Goal: Communication & Community: Share content

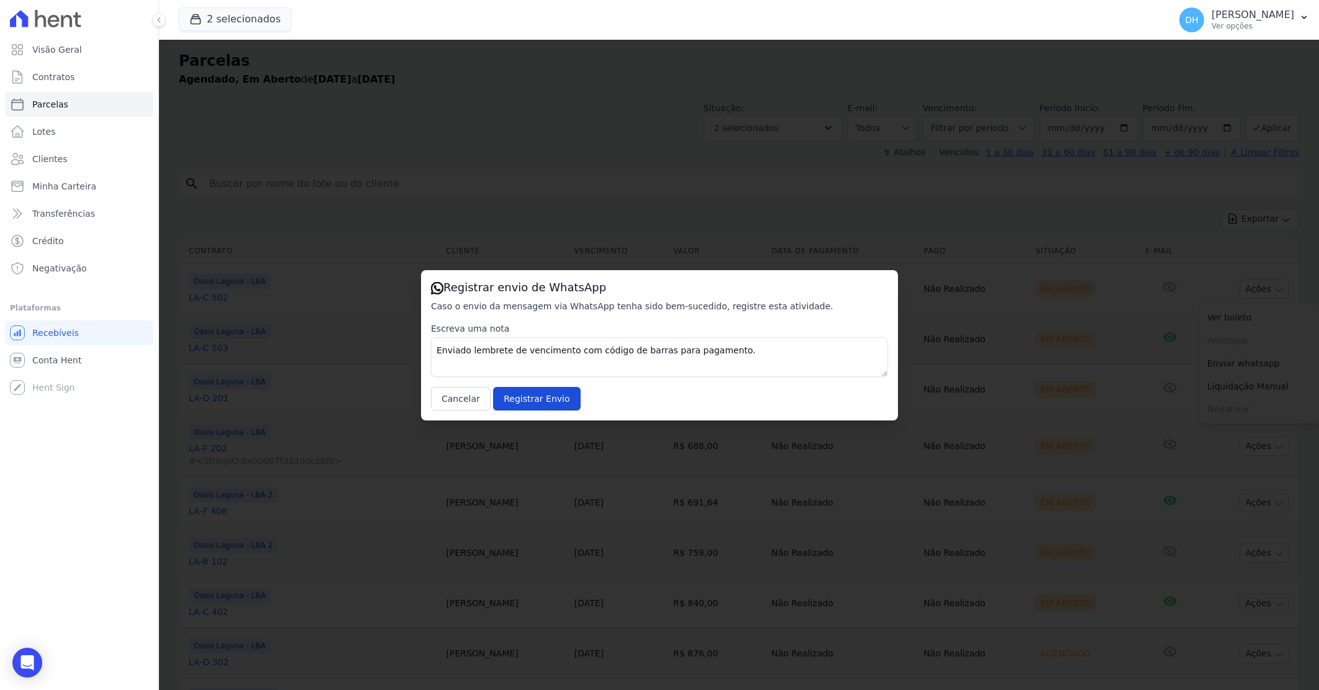
select select
click at [532, 396] on input "Registrar Envio" at bounding box center [536, 399] width 87 height 24
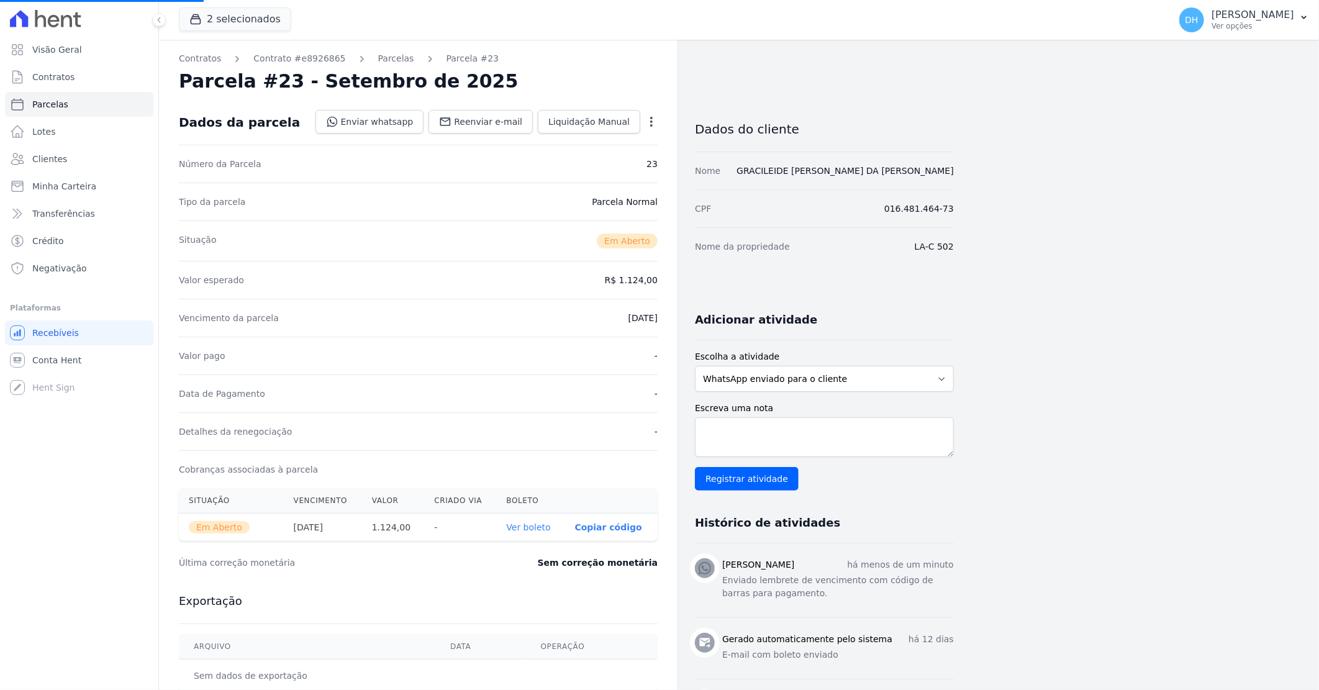
select select
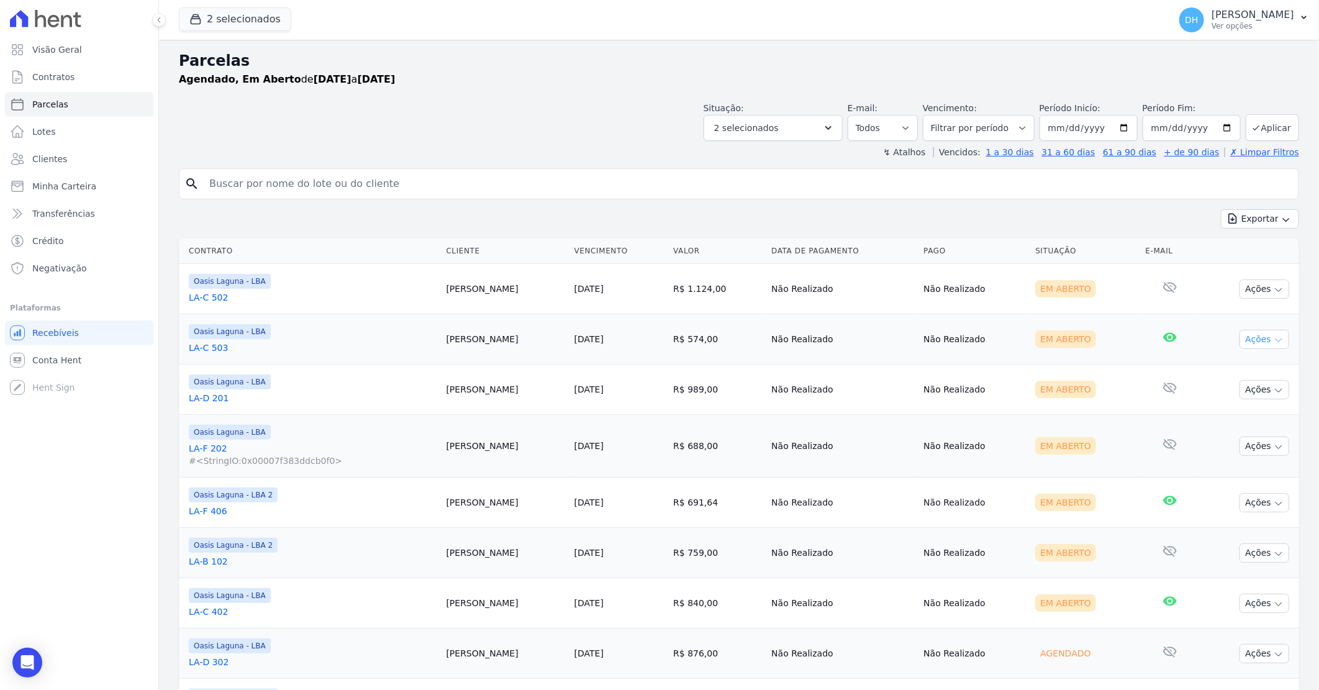
click at [1240, 339] on button "Ações" at bounding box center [1265, 339] width 50 height 19
click at [1122, 347] on td "Em Aberto" at bounding box center [1085, 339] width 110 height 50
click at [1274, 342] on icon "button" at bounding box center [1279, 340] width 10 height 10
click at [1247, 410] on link "Enviar whatsapp" at bounding box center [1259, 413] width 119 height 23
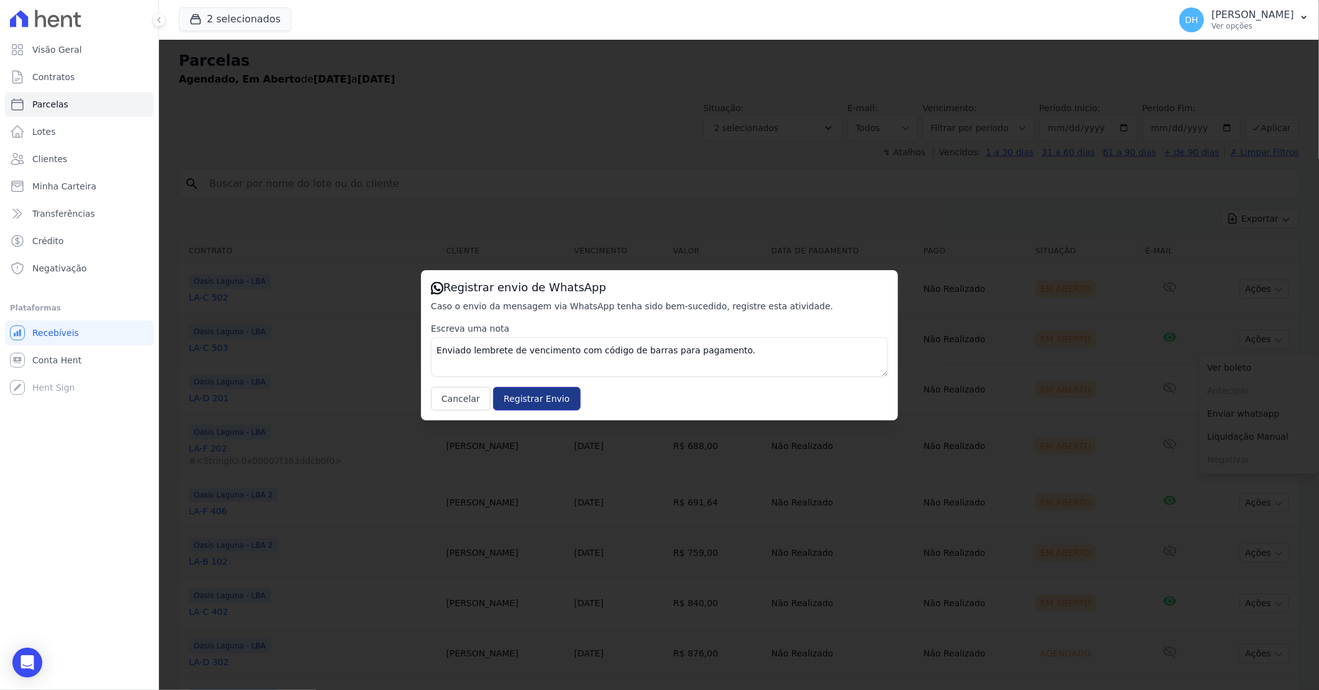
click at [520, 396] on input "Registrar Envio" at bounding box center [536, 399] width 87 height 24
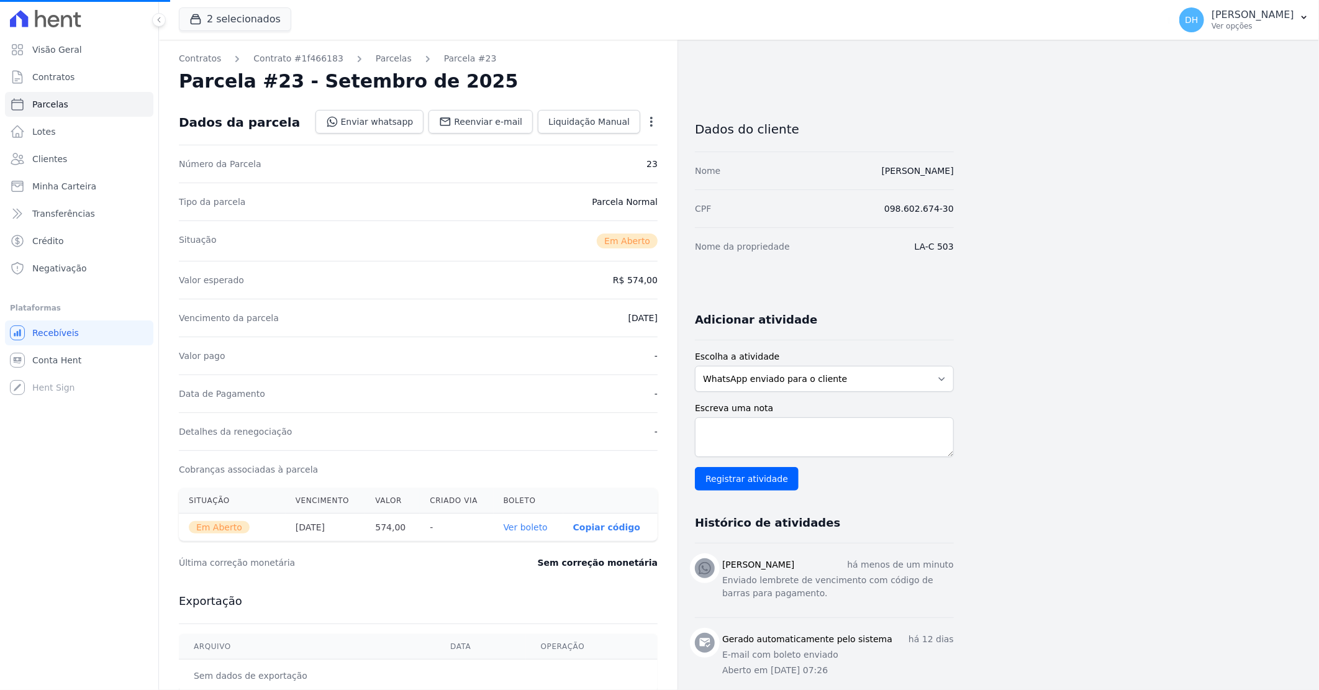
select select
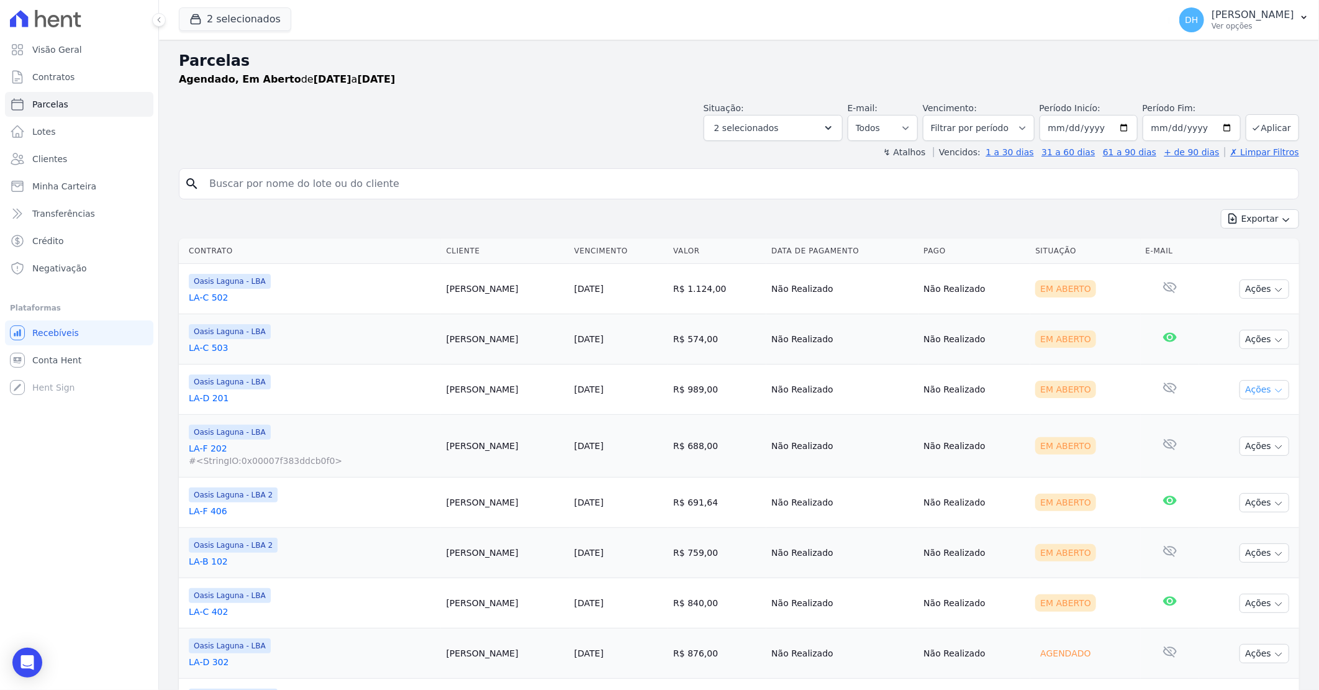
click at [1259, 389] on button "Ações" at bounding box center [1265, 389] width 50 height 19
click at [1241, 465] on link "Enviar whatsapp" at bounding box center [1259, 464] width 119 height 23
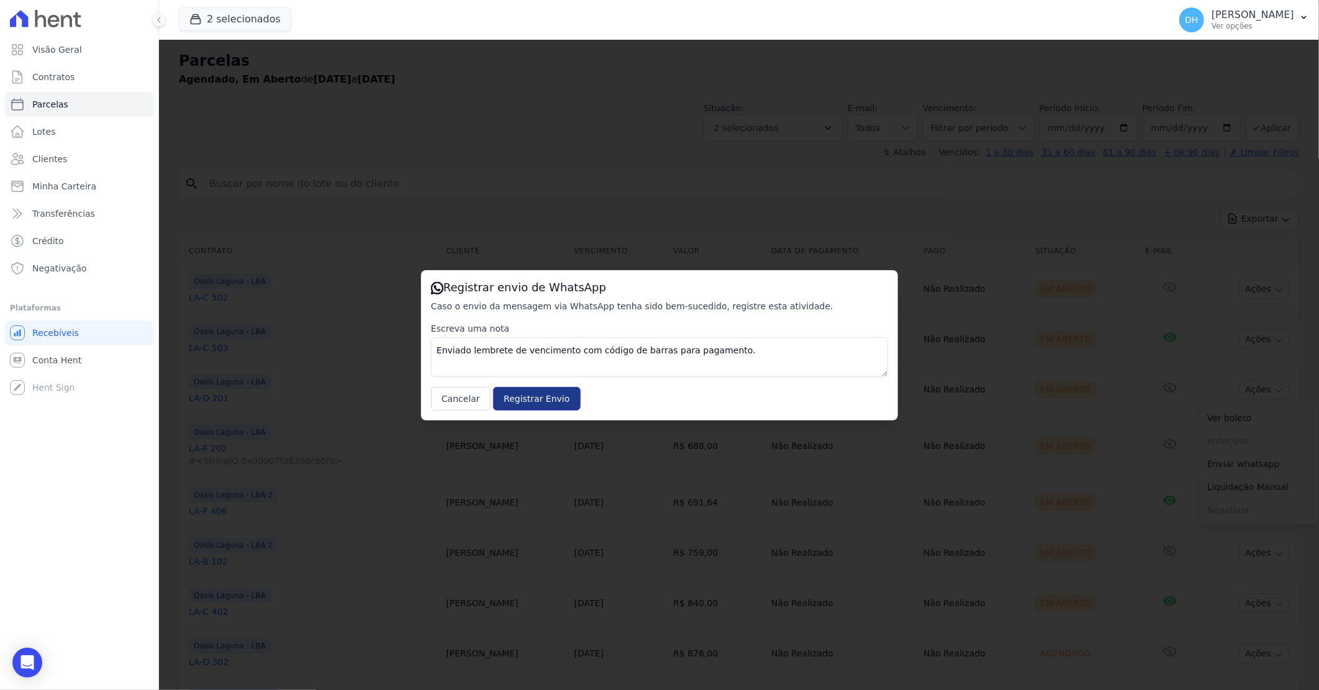
click at [539, 398] on input "Registrar Envio" at bounding box center [536, 399] width 87 height 24
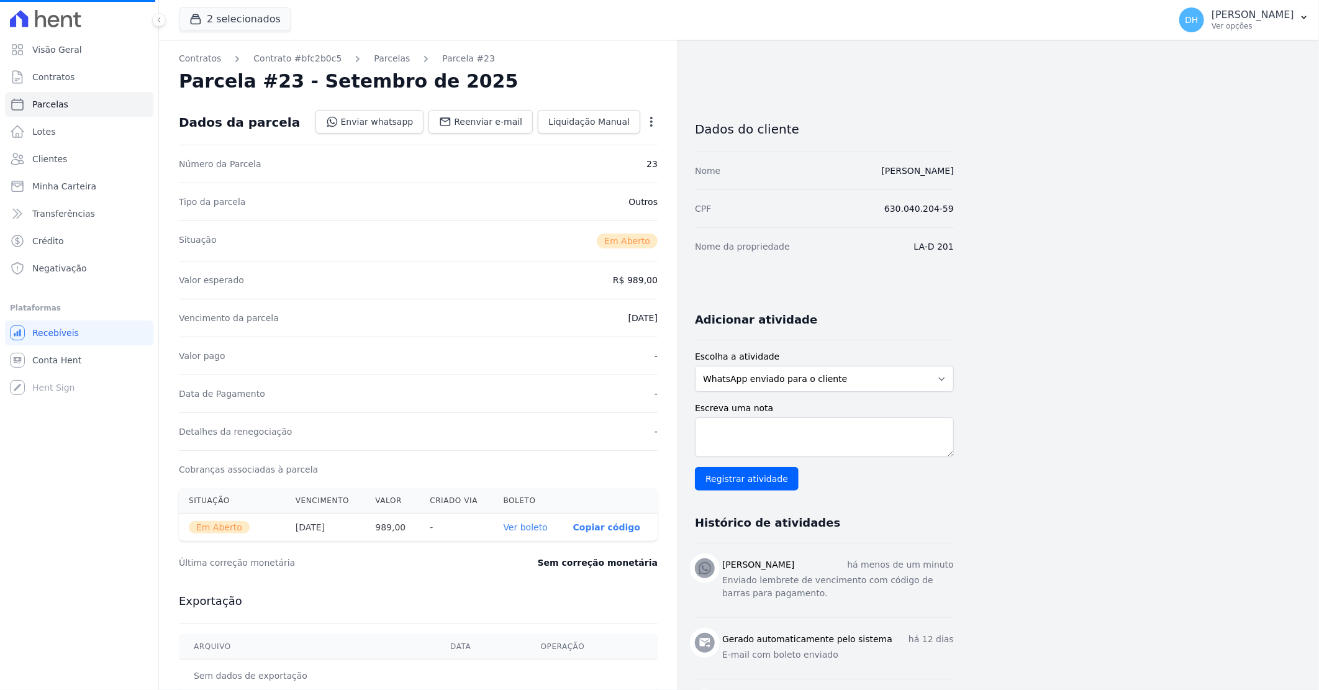
select select
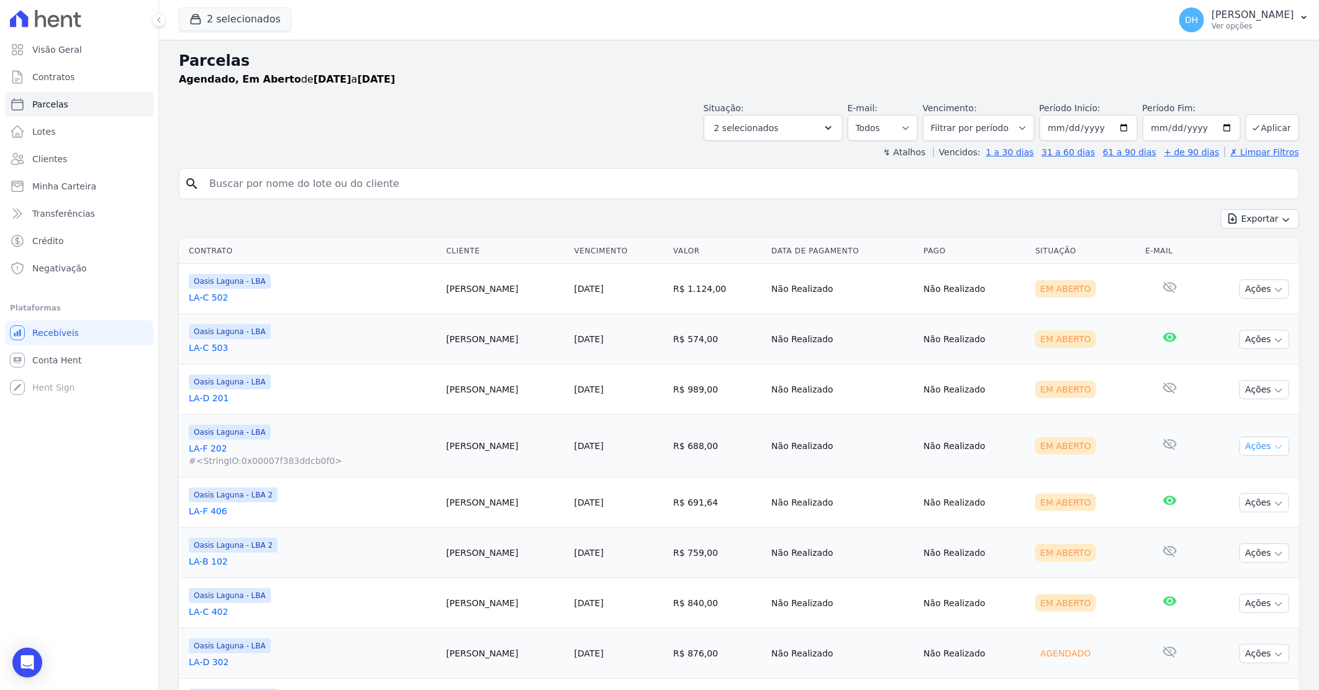
click at [1242, 445] on button "Ações" at bounding box center [1265, 446] width 50 height 19
click at [1218, 519] on link "Enviar whatsapp" at bounding box center [1259, 520] width 119 height 23
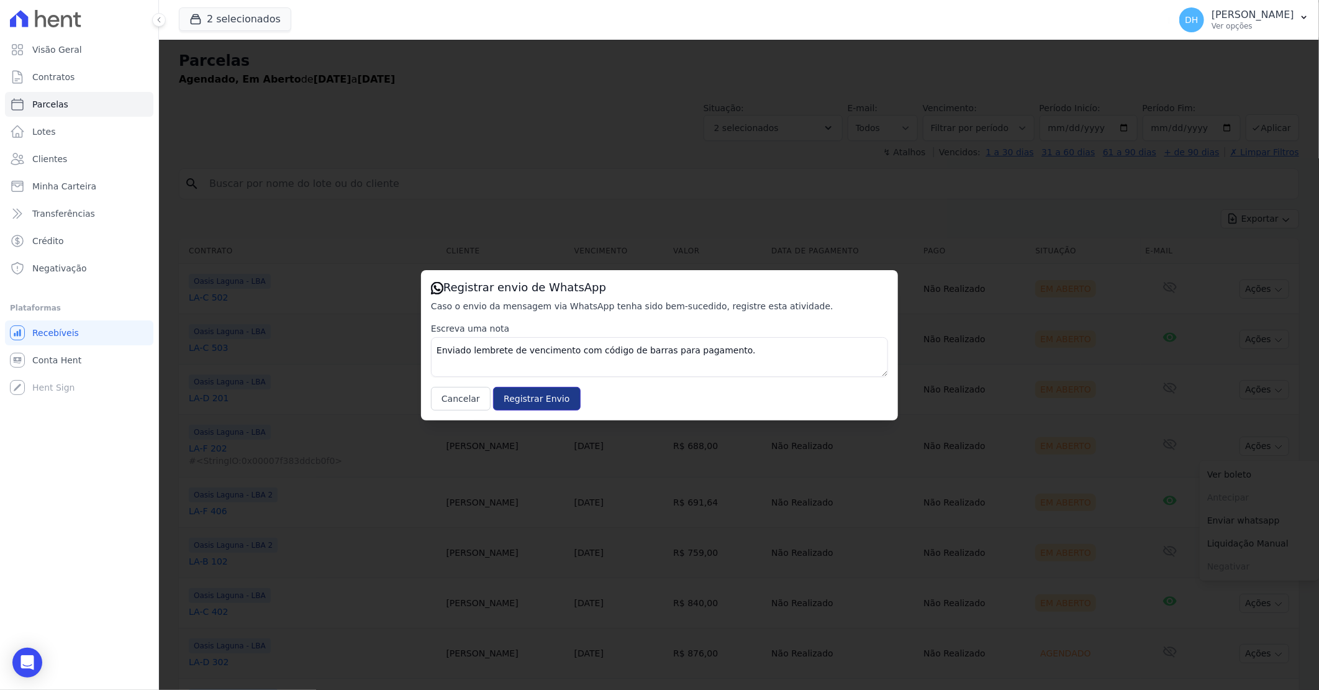
click at [542, 396] on input "Registrar Envio" at bounding box center [536, 399] width 87 height 24
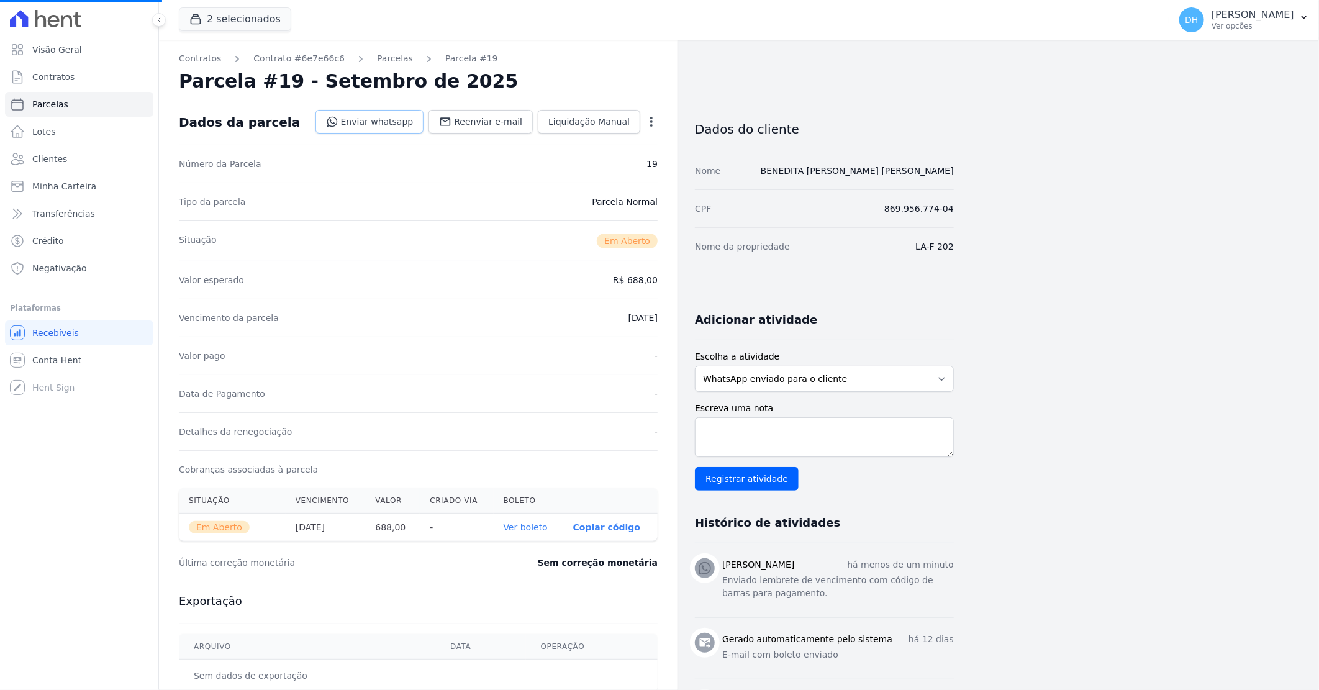
select select
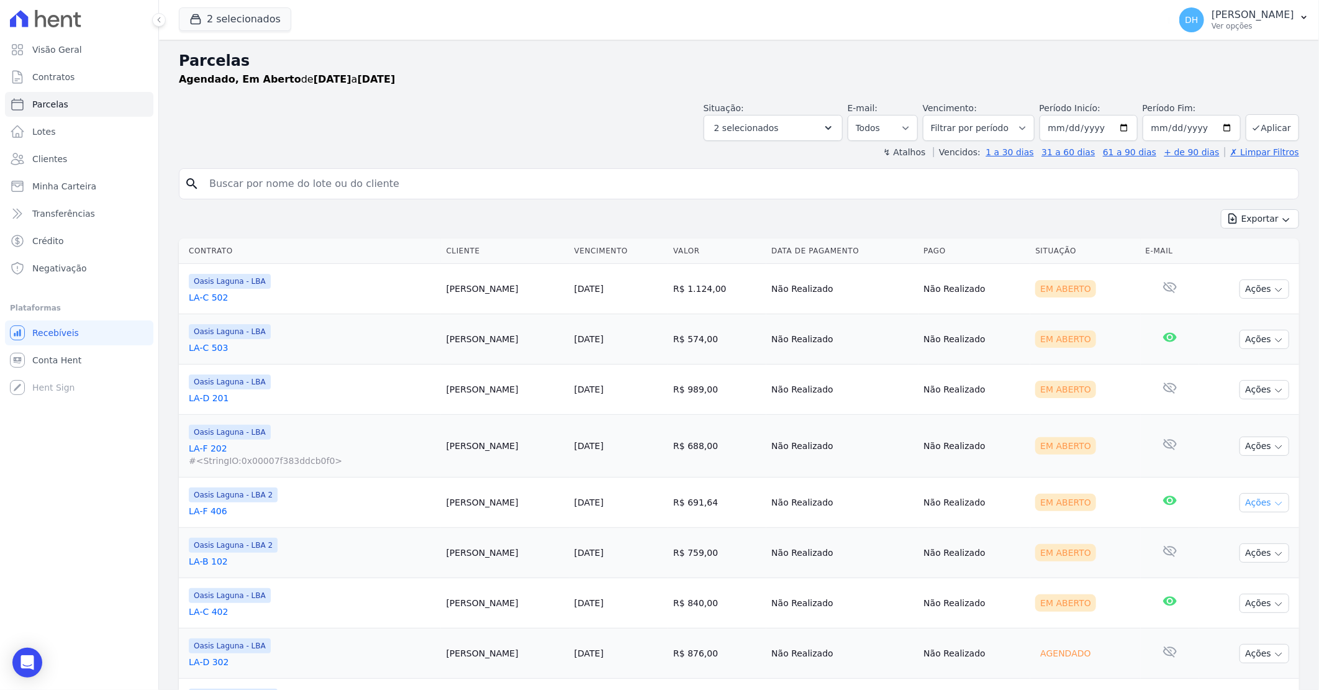
click at [1243, 499] on button "Ações" at bounding box center [1265, 502] width 50 height 19
click at [1216, 576] on link "Enviar whatsapp" at bounding box center [1259, 577] width 119 height 23
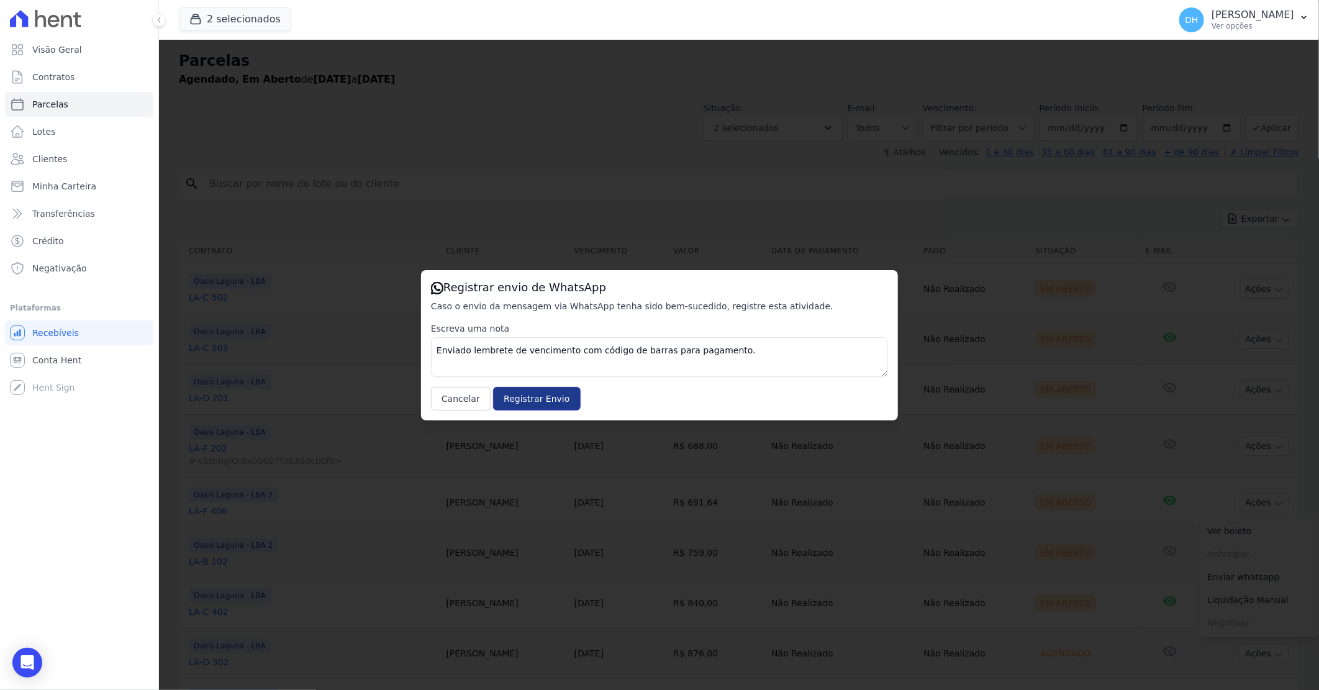
click at [541, 402] on input "Registrar Envio" at bounding box center [536, 399] width 87 height 24
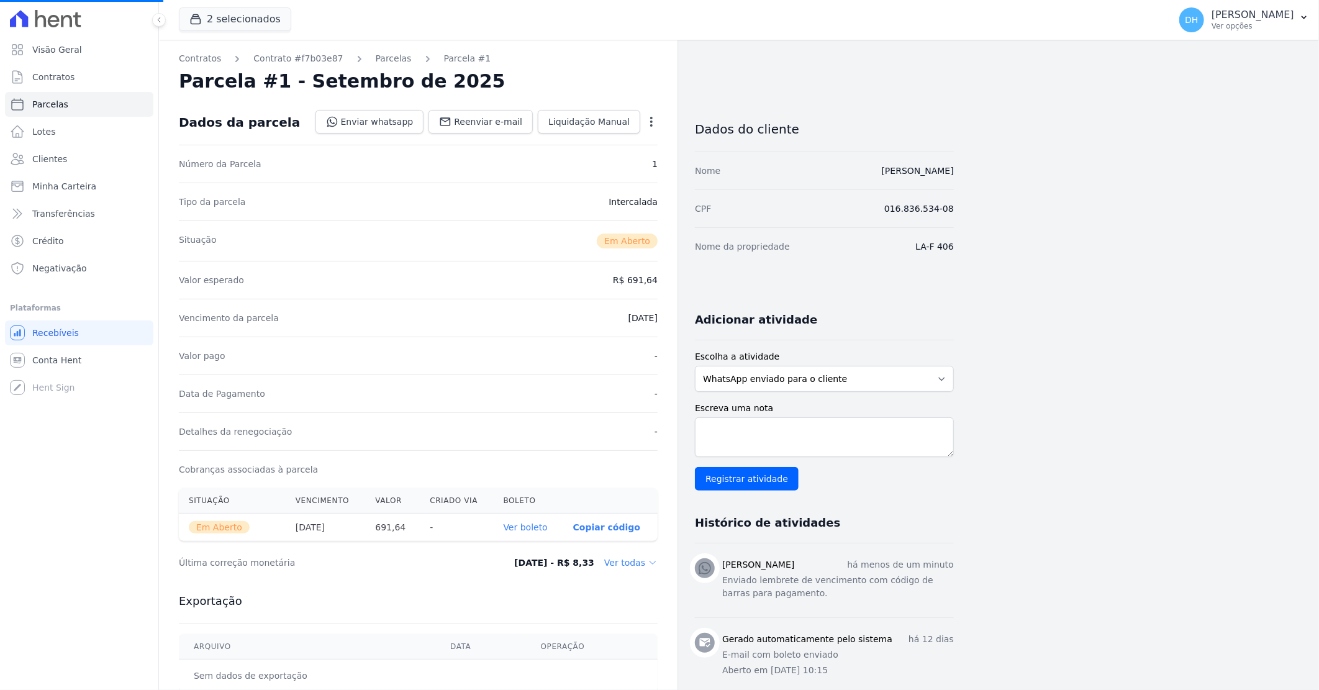
select select
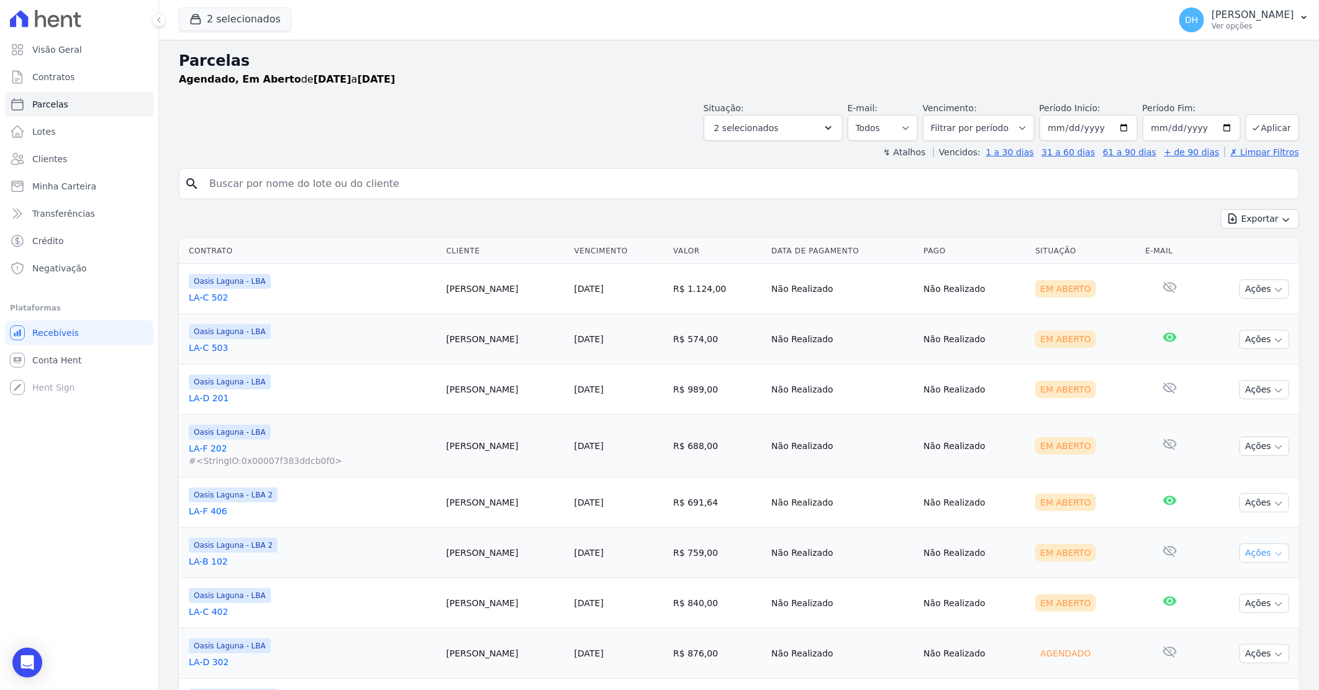
click at [1259, 550] on button "Ações" at bounding box center [1265, 552] width 50 height 19
click at [1213, 623] on link "Enviar whatsapp" at bounding box center [1259, 627] width 119 height 23
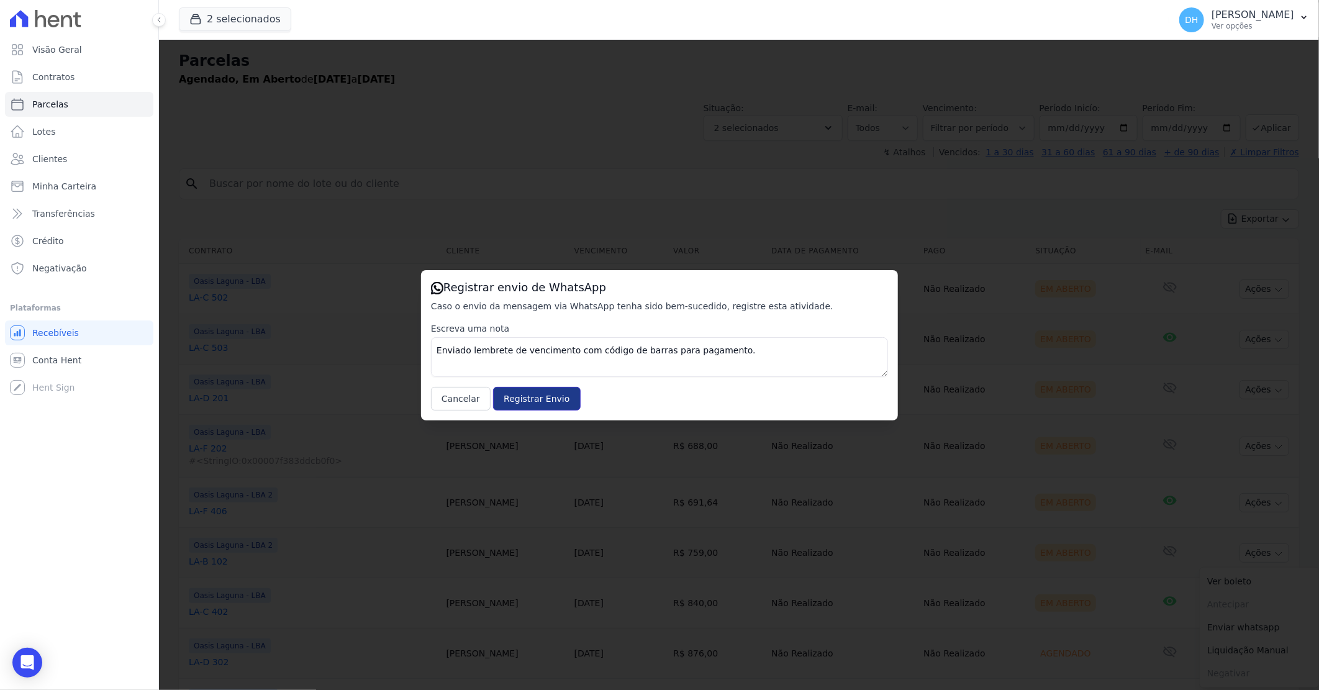
click at [522, 401] on input "Registrar Envio" at bounding box center [536, 399] width 87 height 24
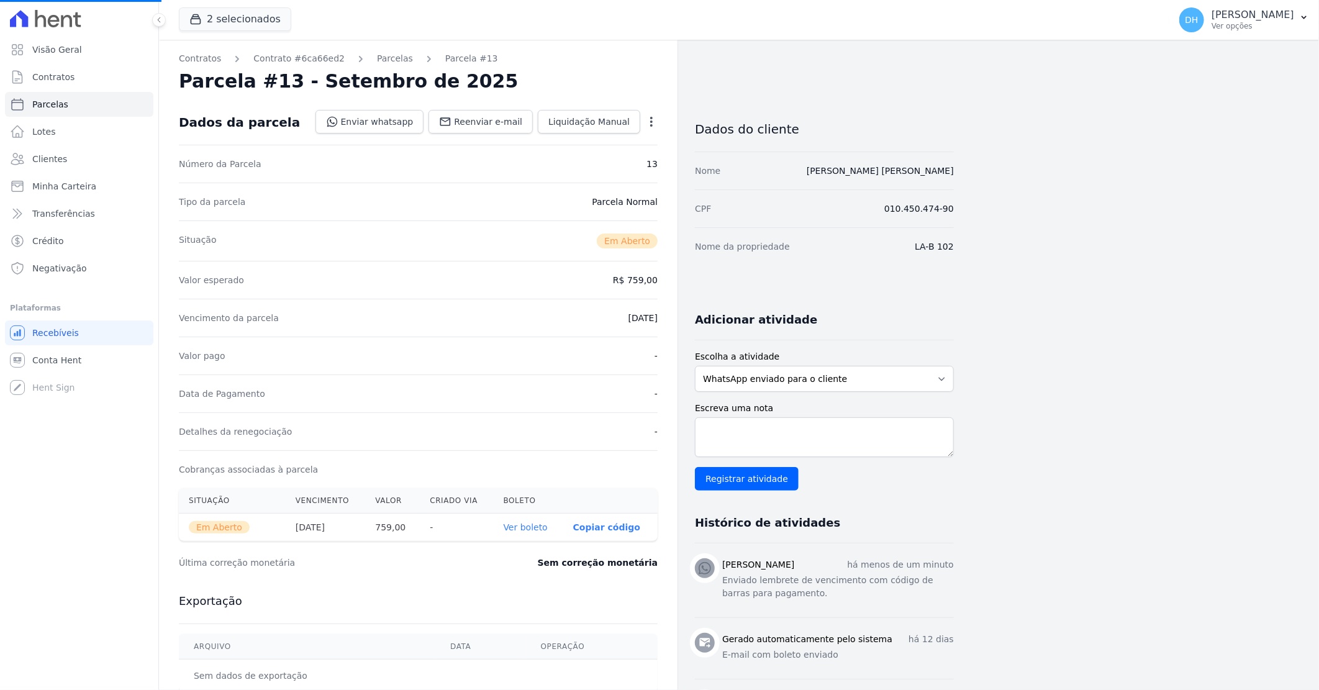
select select
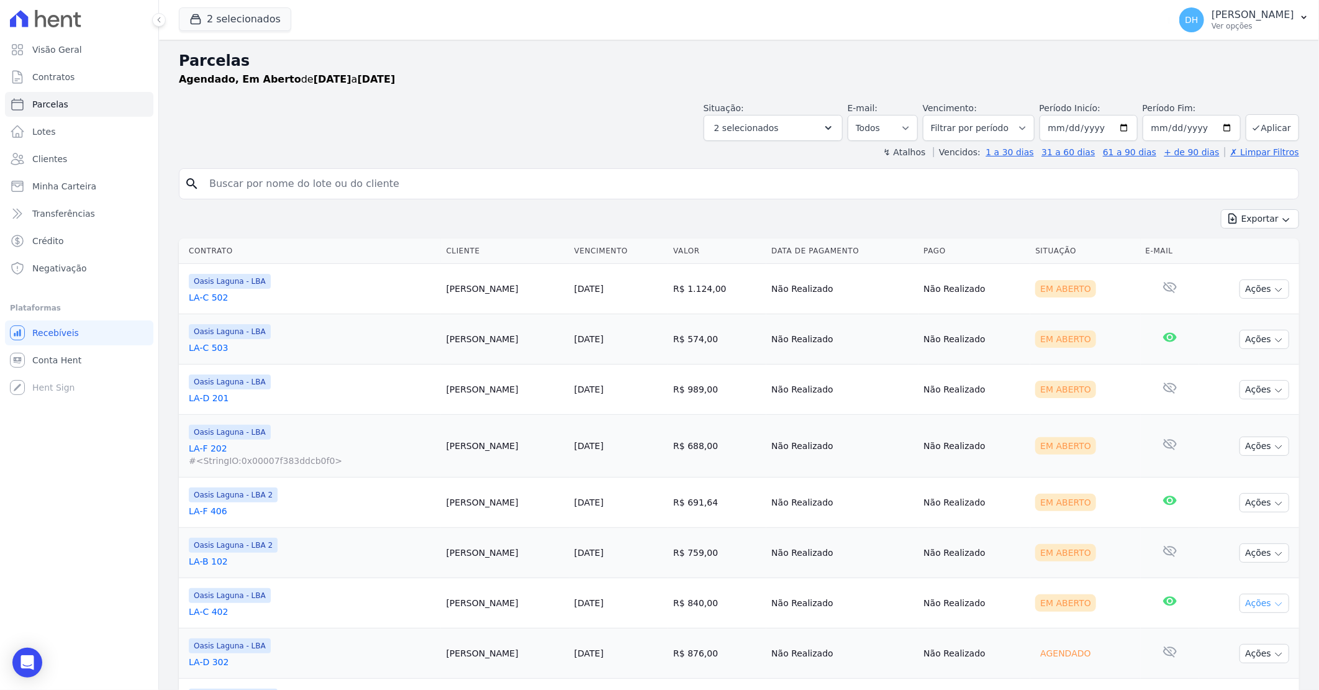
click at [1240, 606] on button "Ações" at bounding box center [1265, 603] width 50 height 19
click at [1202, 681] on link "Enviar whatsapp" at bounding box center [1259, 677] width 119 height 23
